Goal: Information Seeking & Learning: Learn about a topic

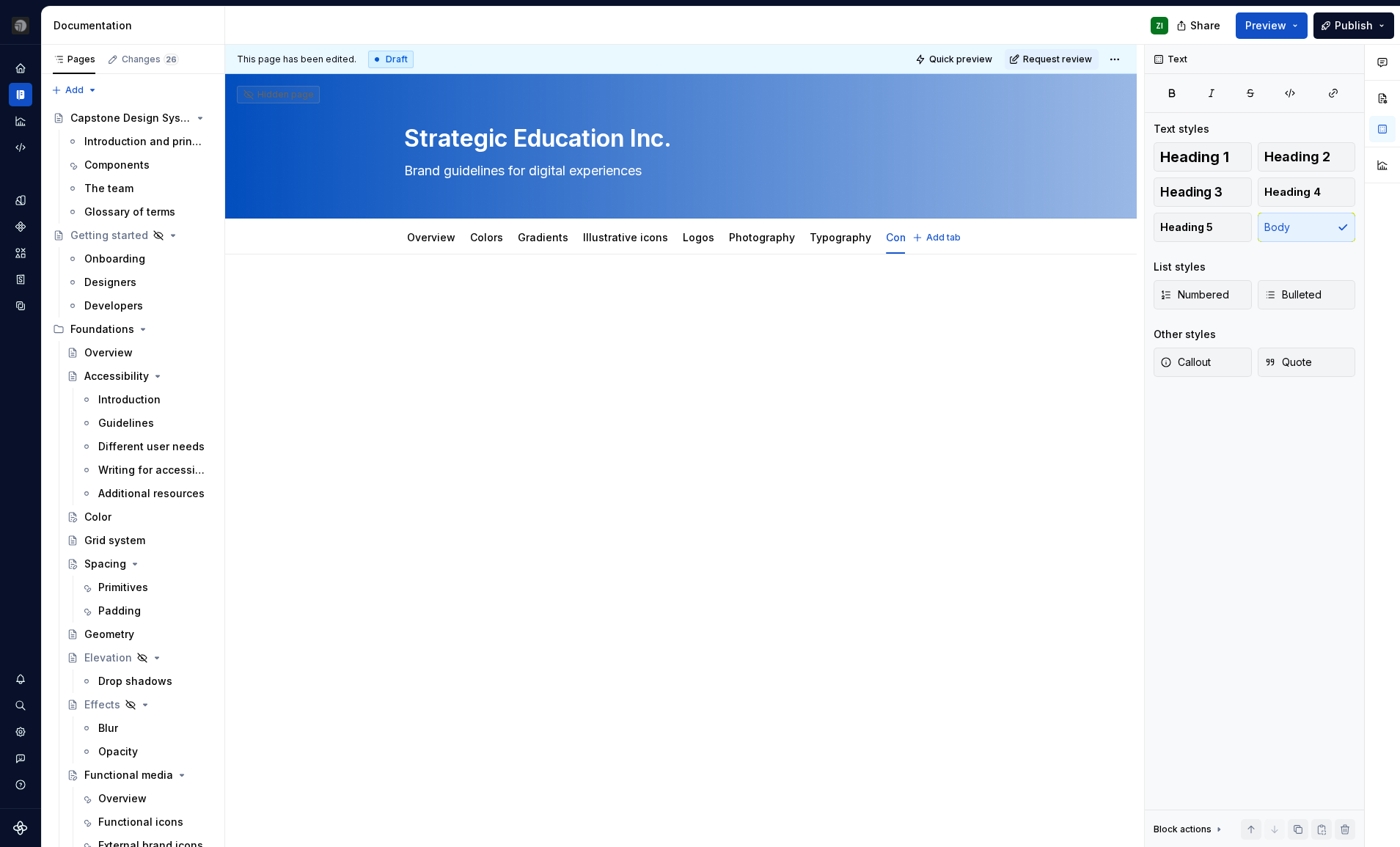
type textarea "*"
click at [427, 243] on link "Overview" at bounding box center [432, 237] width 49 height 12
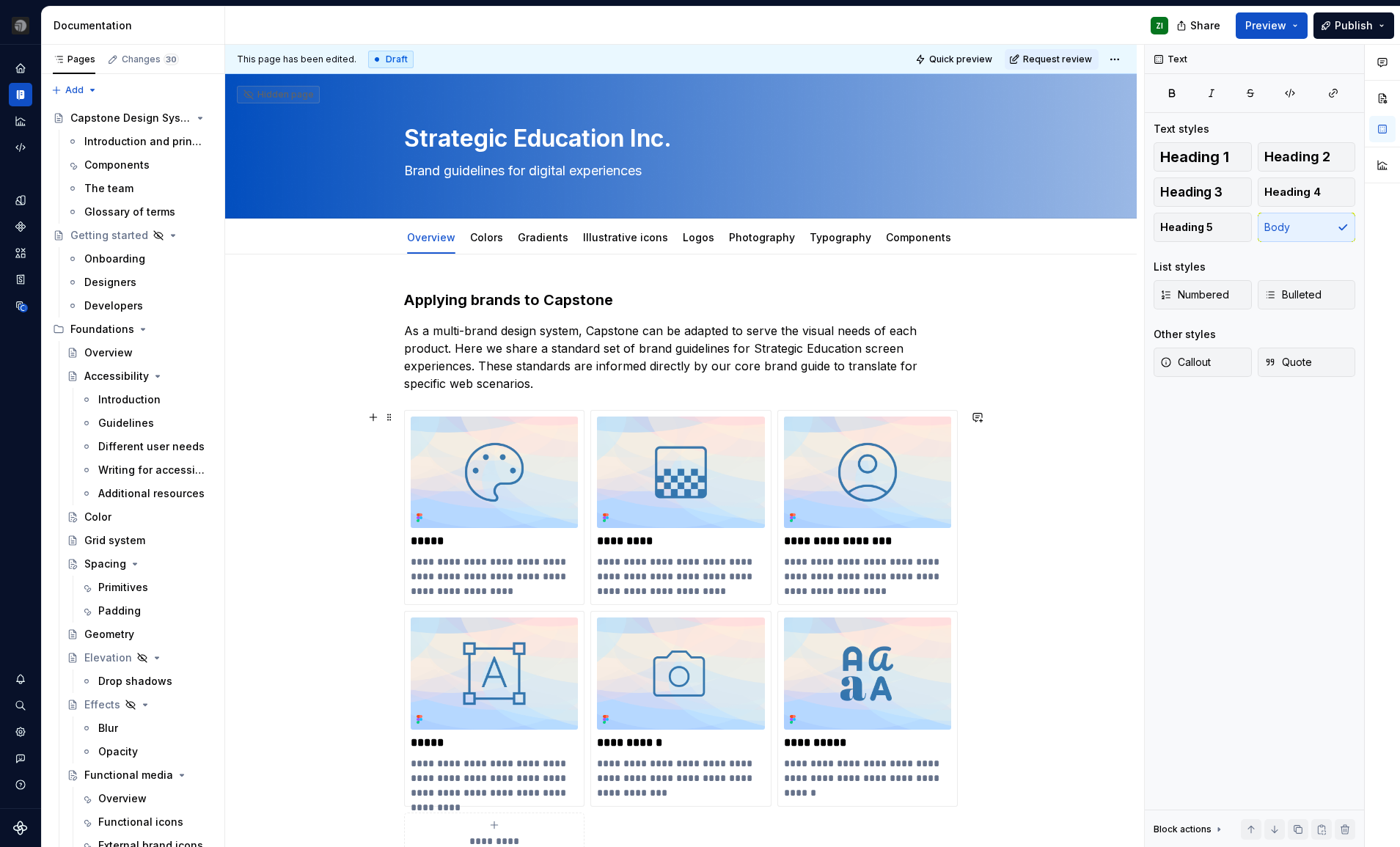
click at [332, 504] on div "**********" at bounding box center [681, 690] width 912 height 871
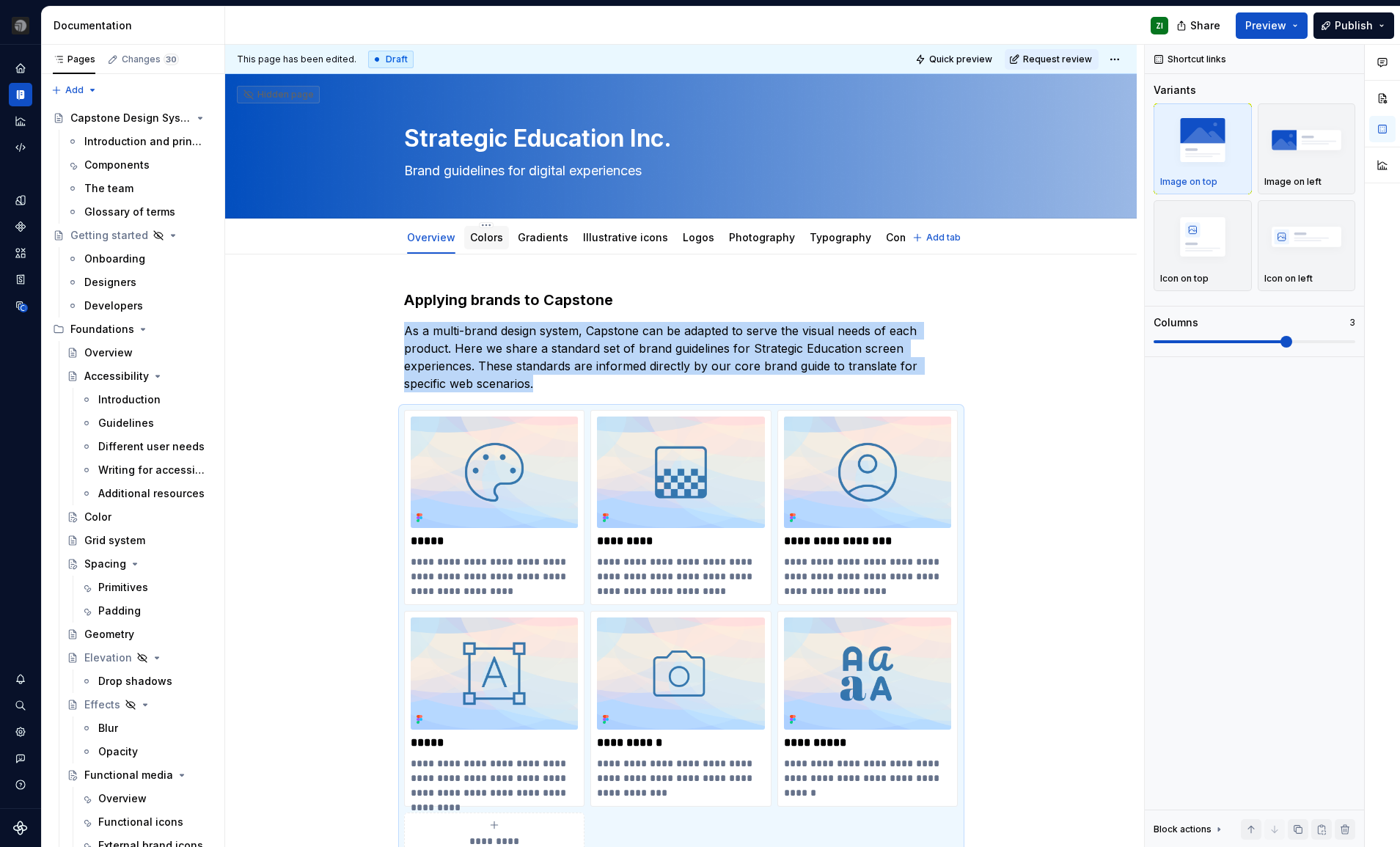
click at [492, 240] on link "Colors" at bounding box center [486, 237] width 33 height 12
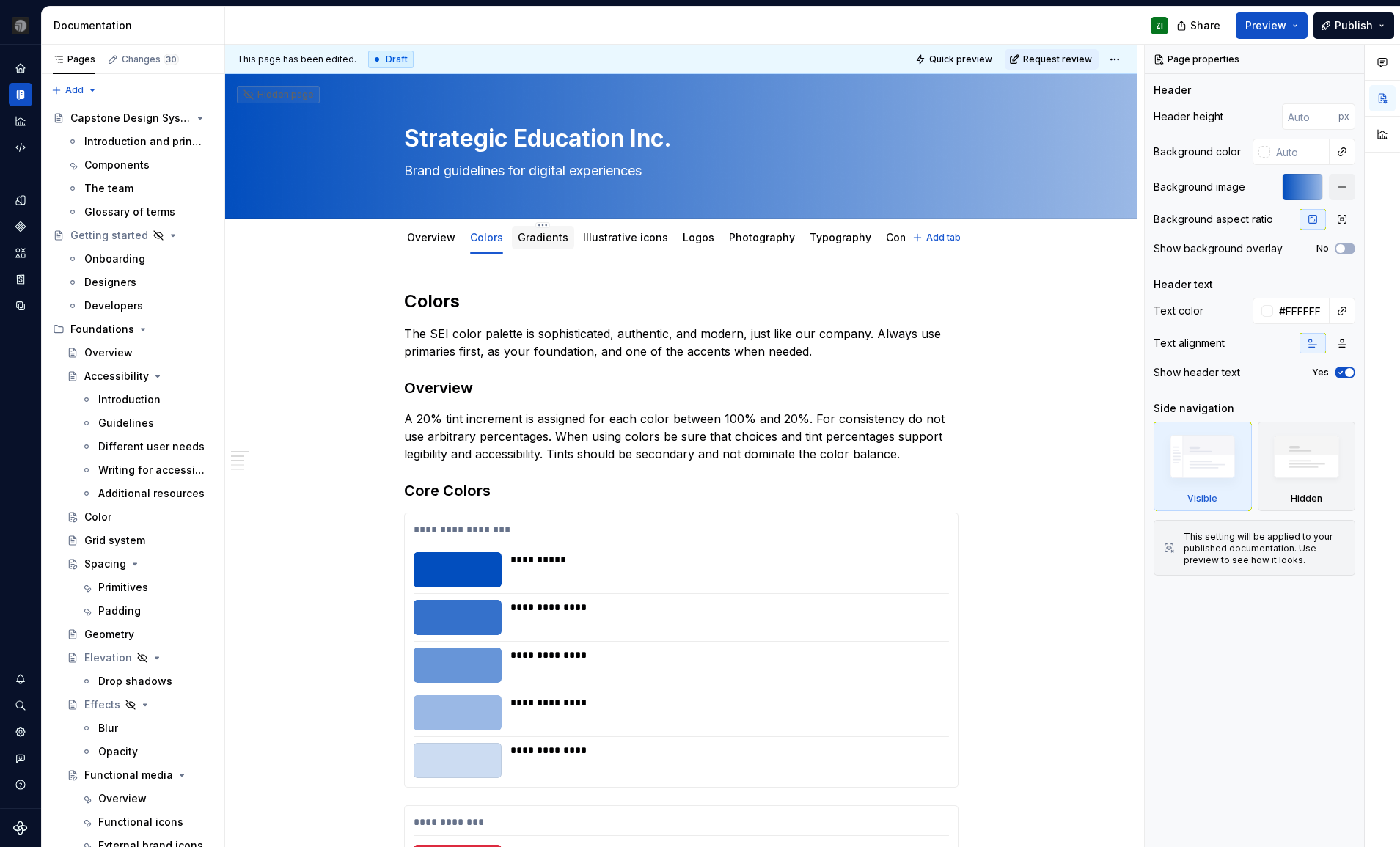
click at [535, 238] on link "Gradients" at bounding box center [543, 237] width 50 height 12
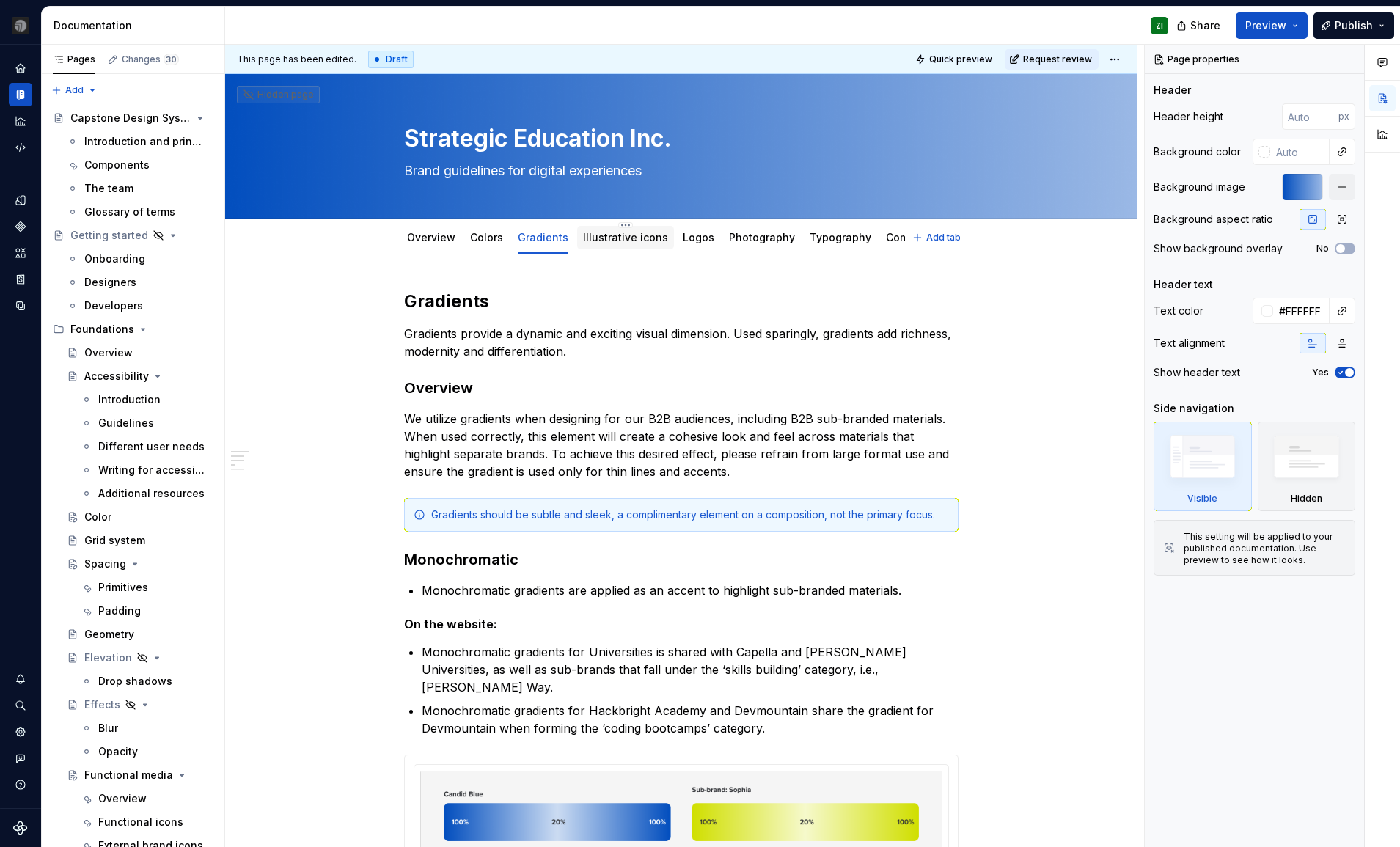
click at [617, 239] on link "Illustrative icons" at bounding box center [626, 237] width 85 height 12
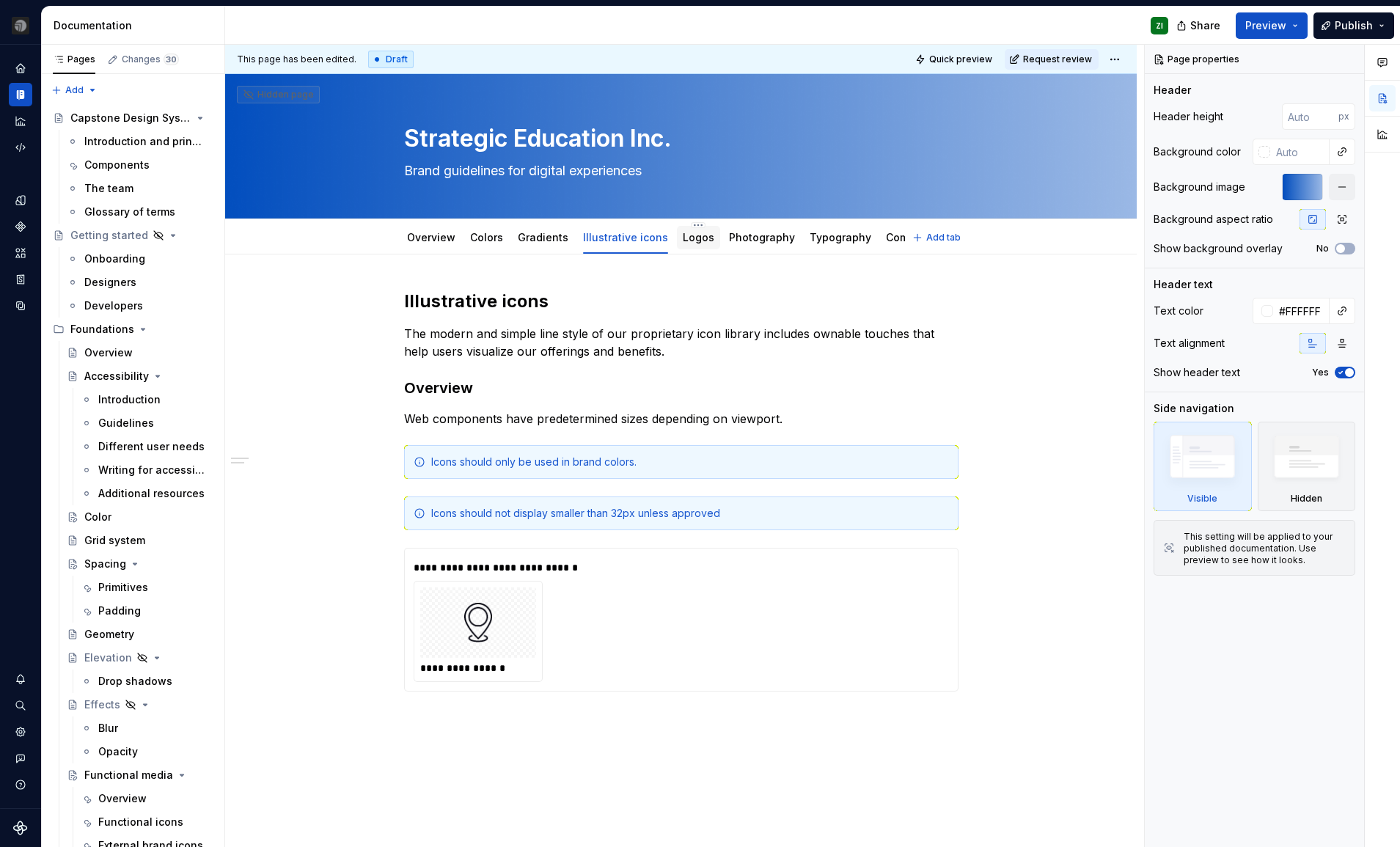
click at [690, 237] on link "Logos" at bounding box center [699, 237] width 31 height 12
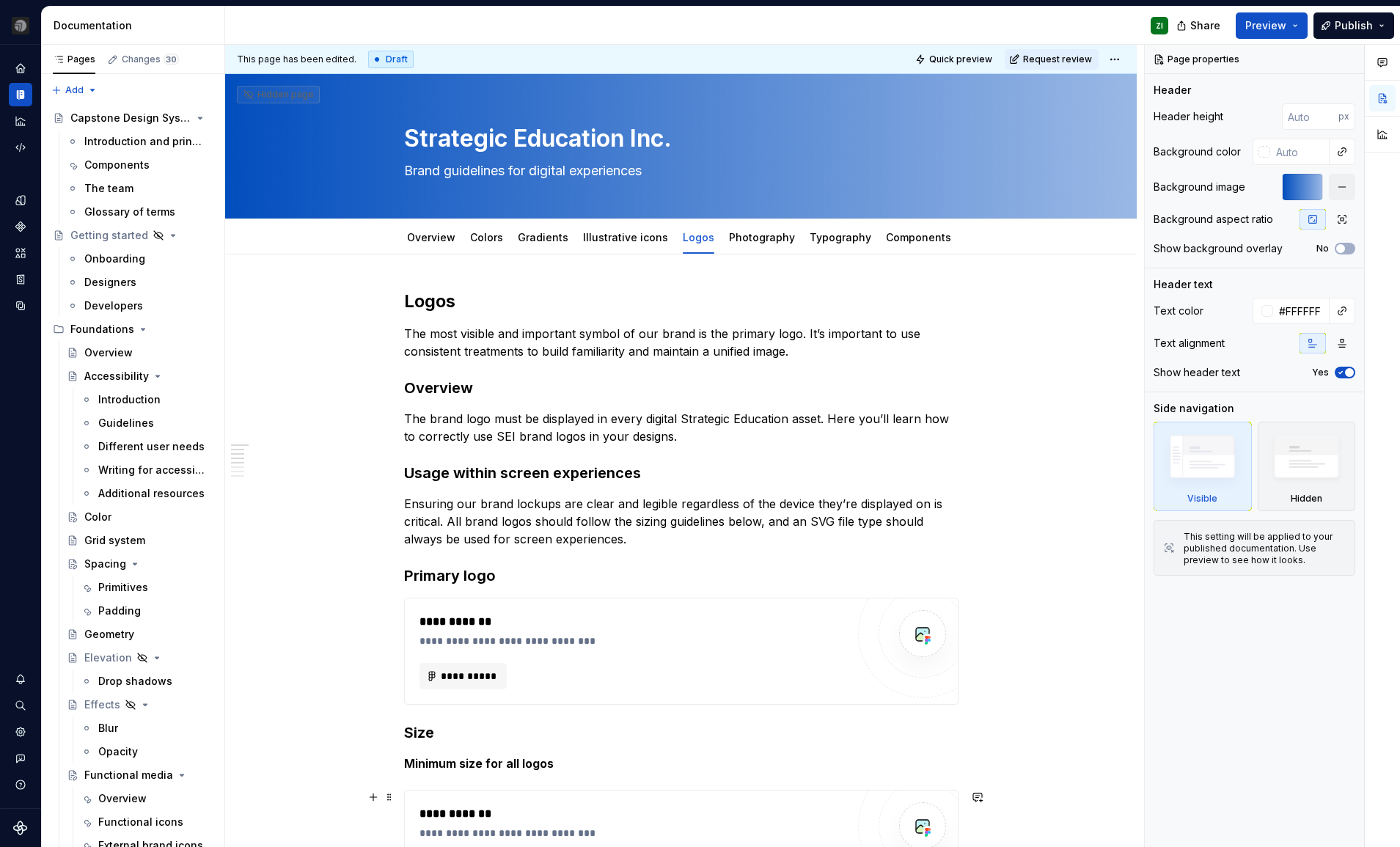
type textarea "*"
